Goal: Task Accomplishment & Management: Manage account settings

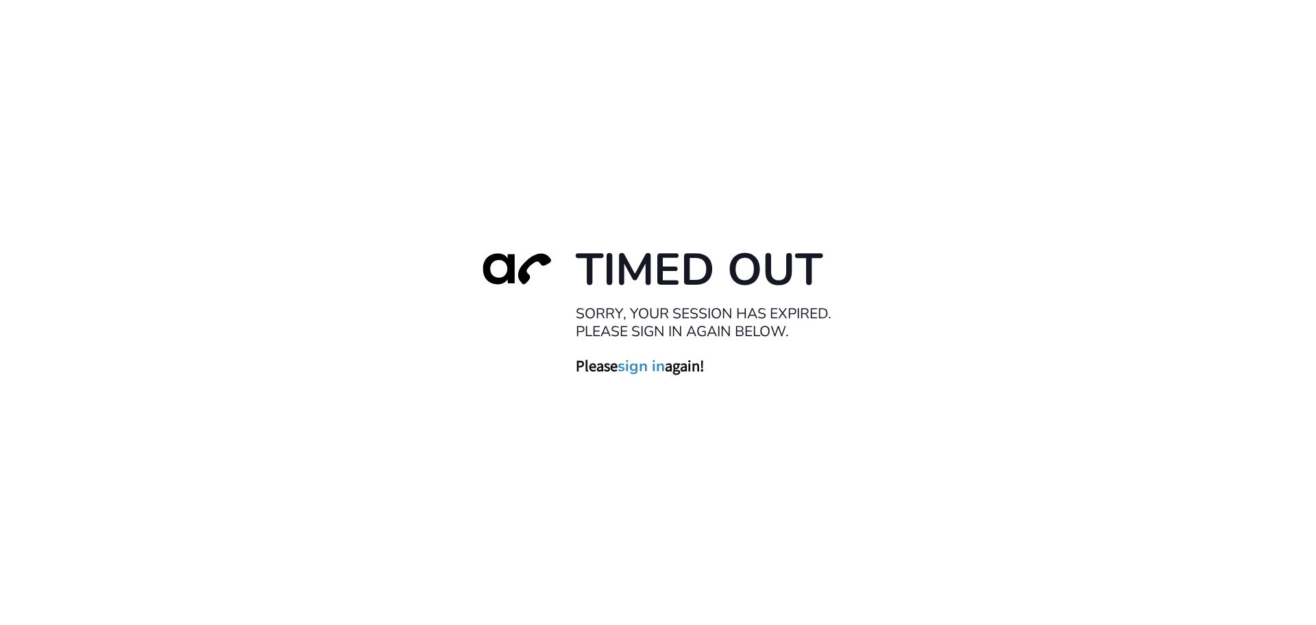
click at [635, 368] on link "sign in" at bounding box center [641, 365] width 47 height 19
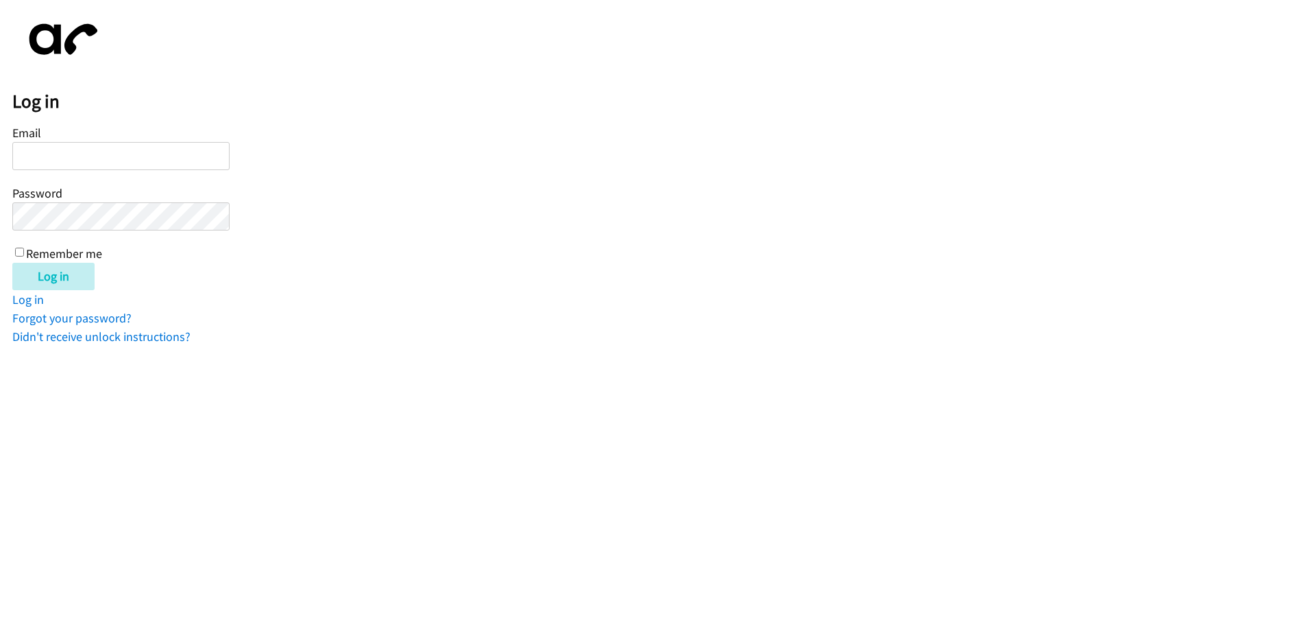
click at [60, 156] on input "Email" at bounding box center [120, 156] width 217 height 28
type input "[EMAIL_ADDRESS][DOMAIN_NAME]"
click at [60, 276] on input "Log in" at bounding box center [53, 276] width 82 height 27
